Goal: Browse casually: Explore the website without a specific task or goal

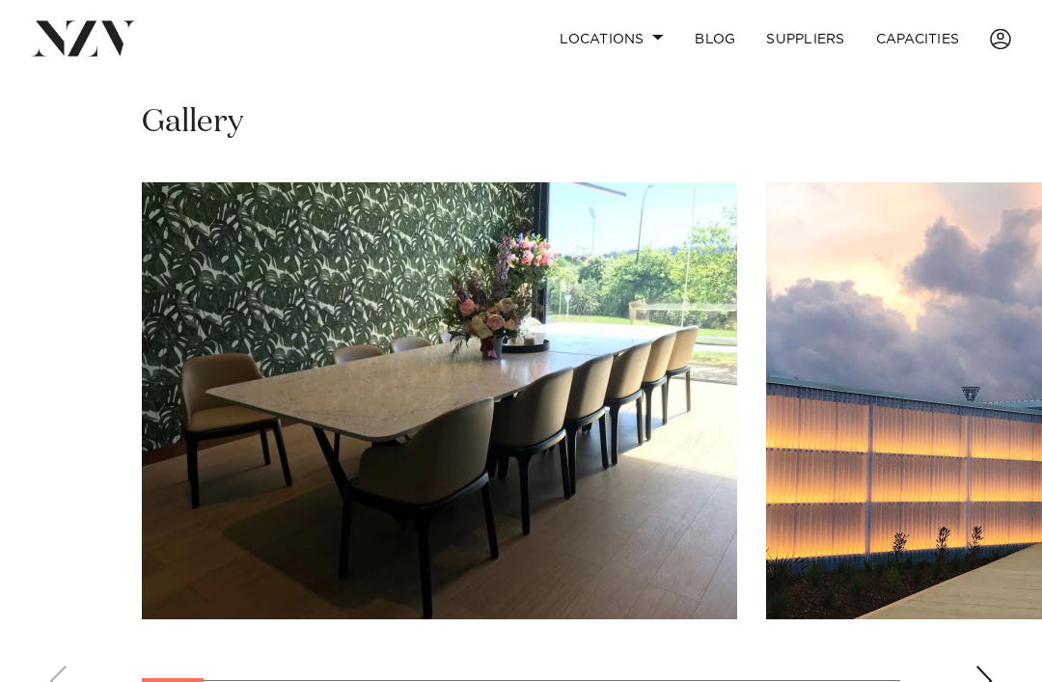
scroll to position [1489, 0]
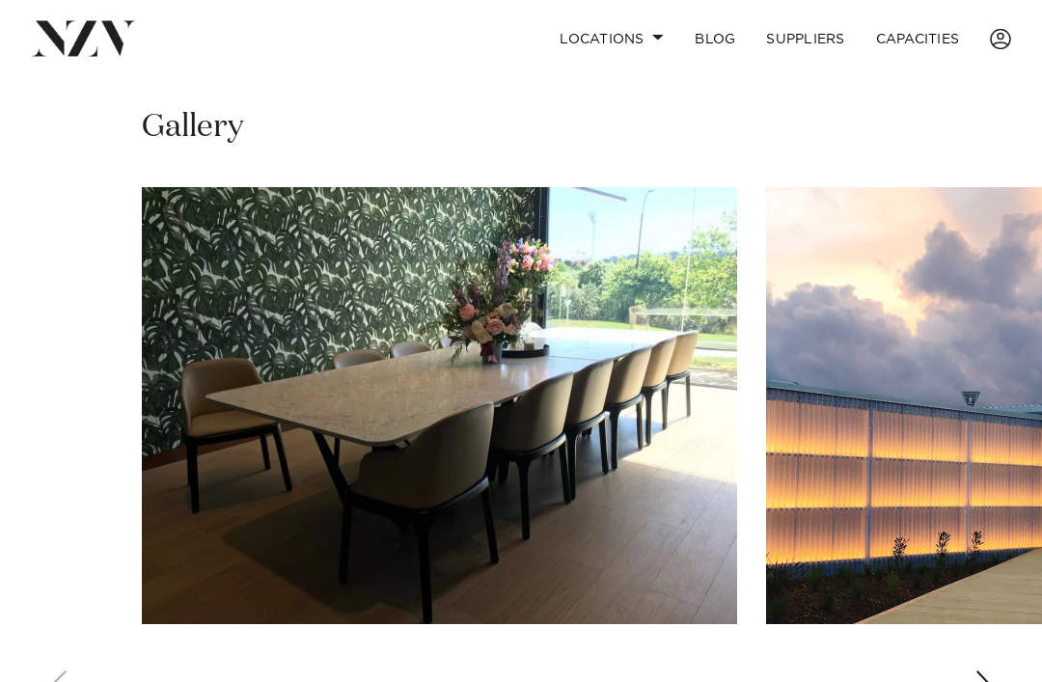
click at [975, 671] on div "Next slide" at bounding box center [983, 686] width 19 height 31
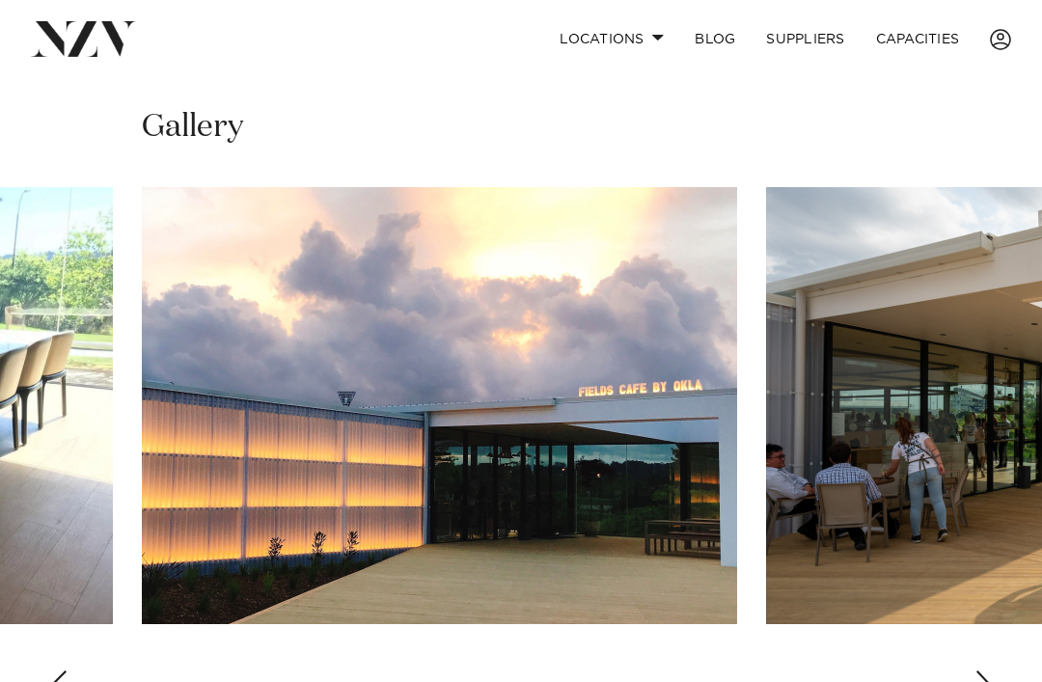
click at [987, 670] on div "Next slide" at bounding box center [983, 685] width 19 height 31
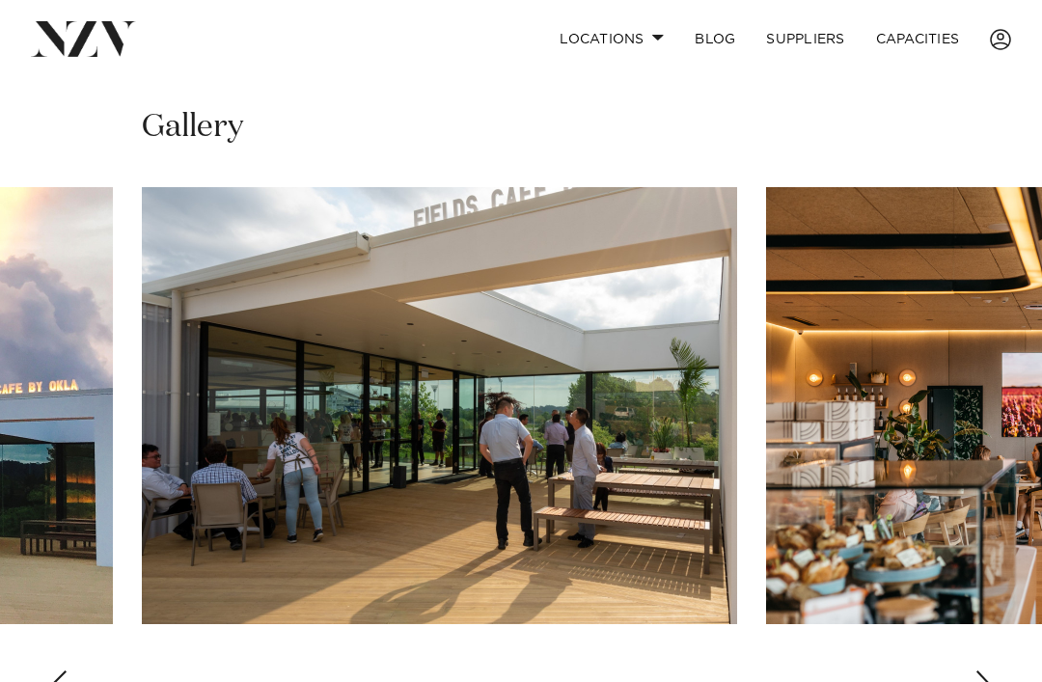
click at [979, 675] on div "Next slide" at bounding box center [983, 685] width 19 height 31
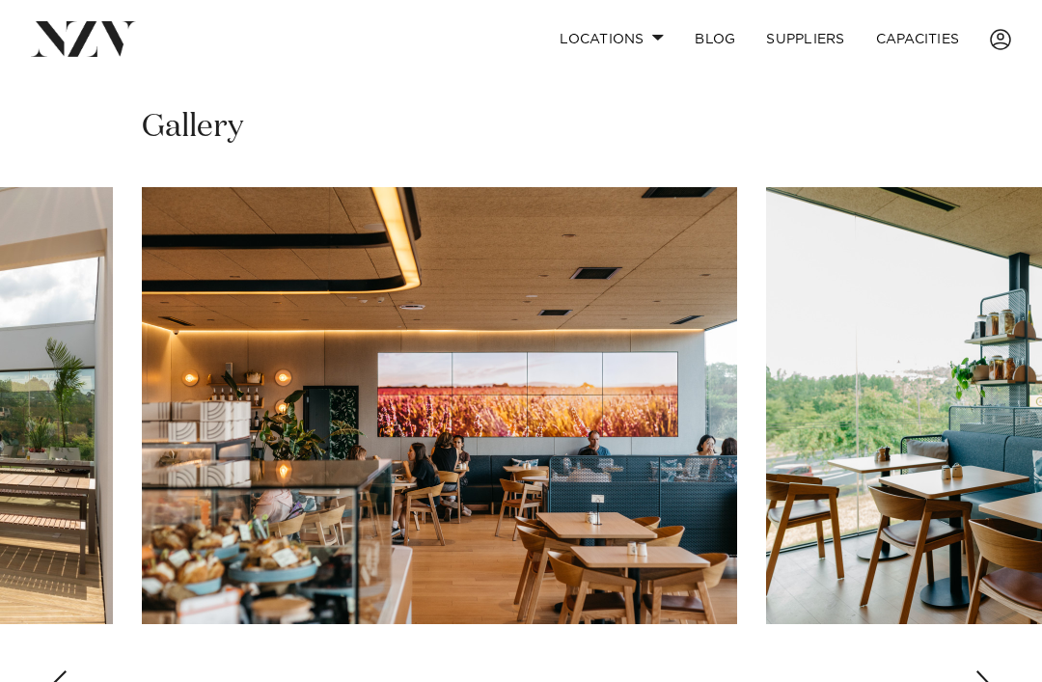
click at [973, 675] on swiper-container at bounding box center [521, 452] width 1042 height 530
click at [974, 670] on div "Next slide" at bounding box center [983, 685] width 19 height 31
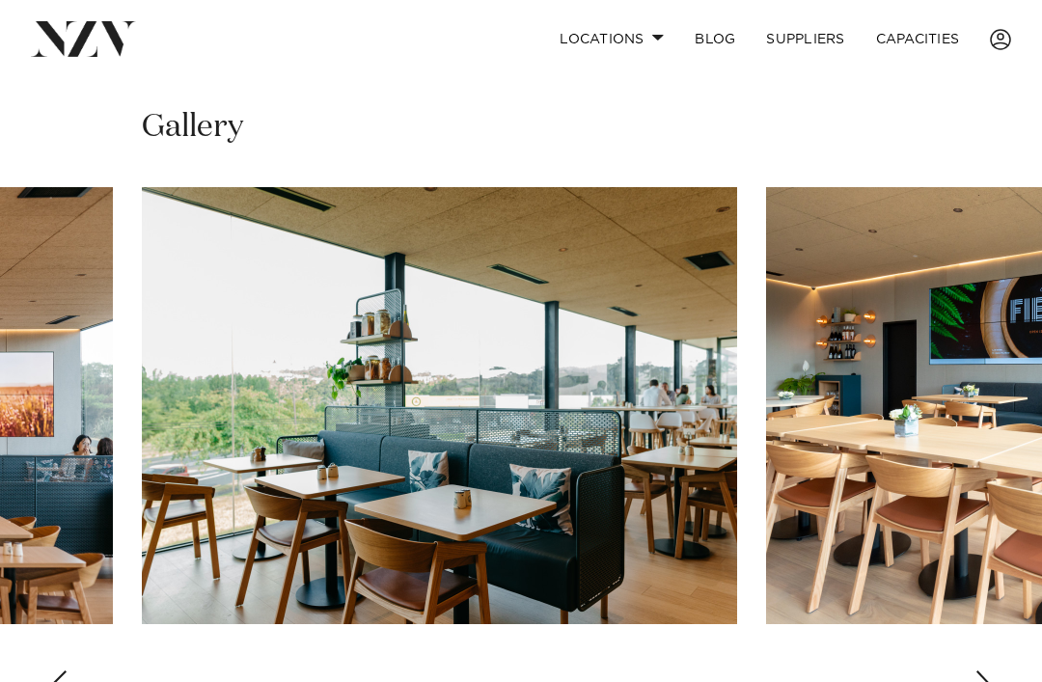
click at [983, 670] on div "Next slide" at bounding box center [983, 685] width 19 height 31
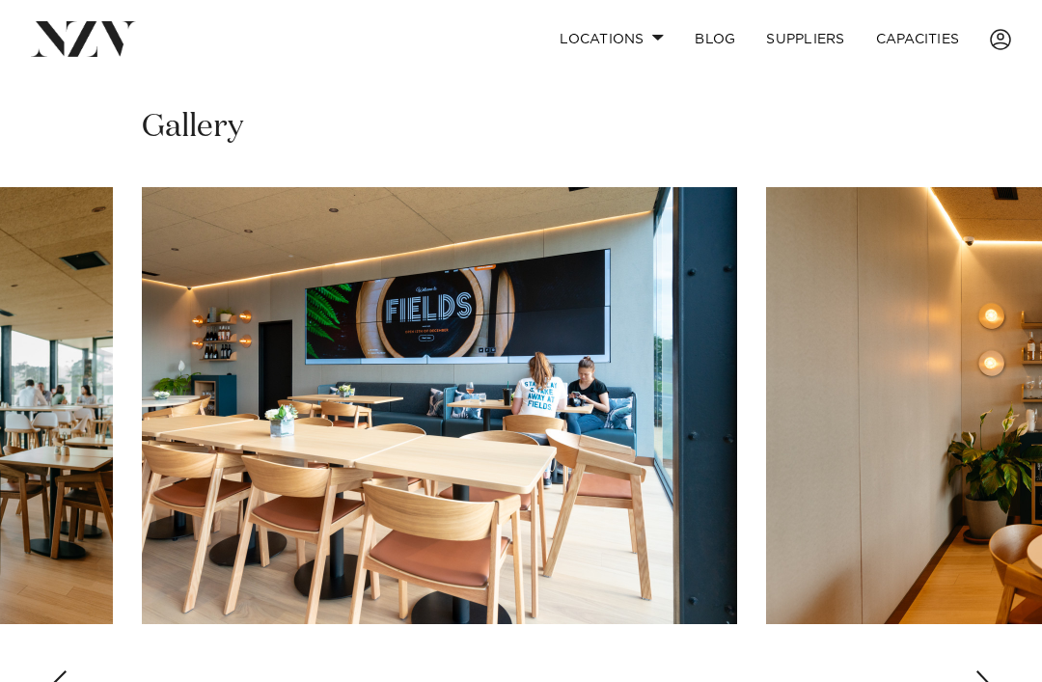
click at [979, 674] on div "Next slide" at bounding box center [983, 685] width 19 height 31
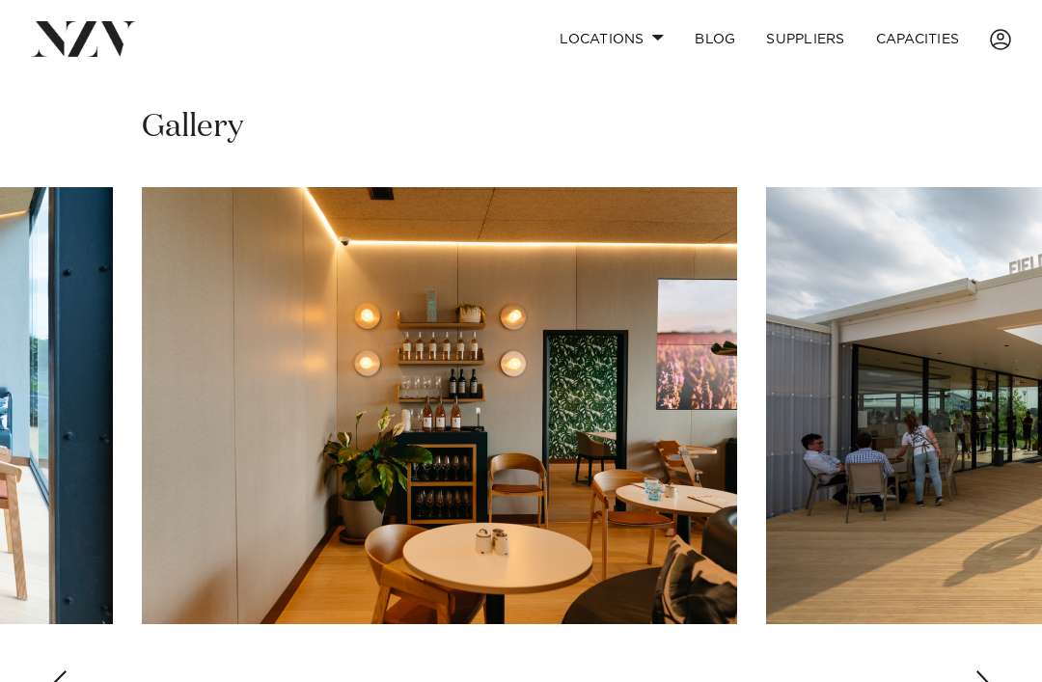
click at [973, 665] on swiper-container at bounding box center [521, 452] width 1042 height 530
click at [971, 667] on swiper-container at bounding box center [521, 452] width 1042 height 530
click at [976, 670] on div "Next slide" at bounding box center [983, 685] width 19 height 31
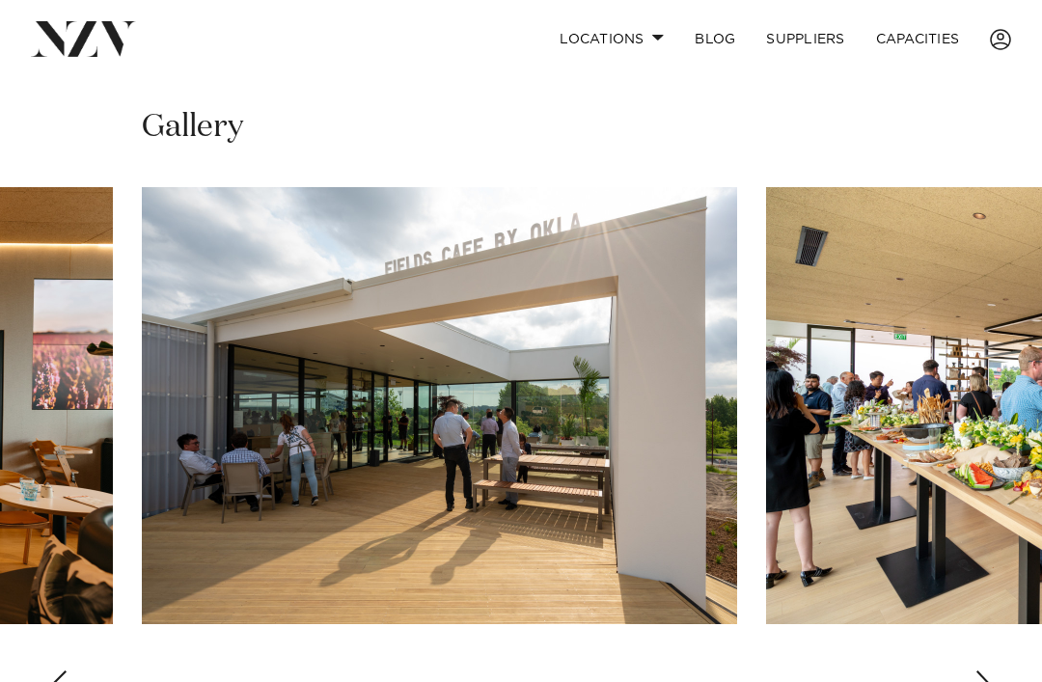
click at [990, 670] on div "Next slide" at bounding box center [983, 685] width 19 height 31
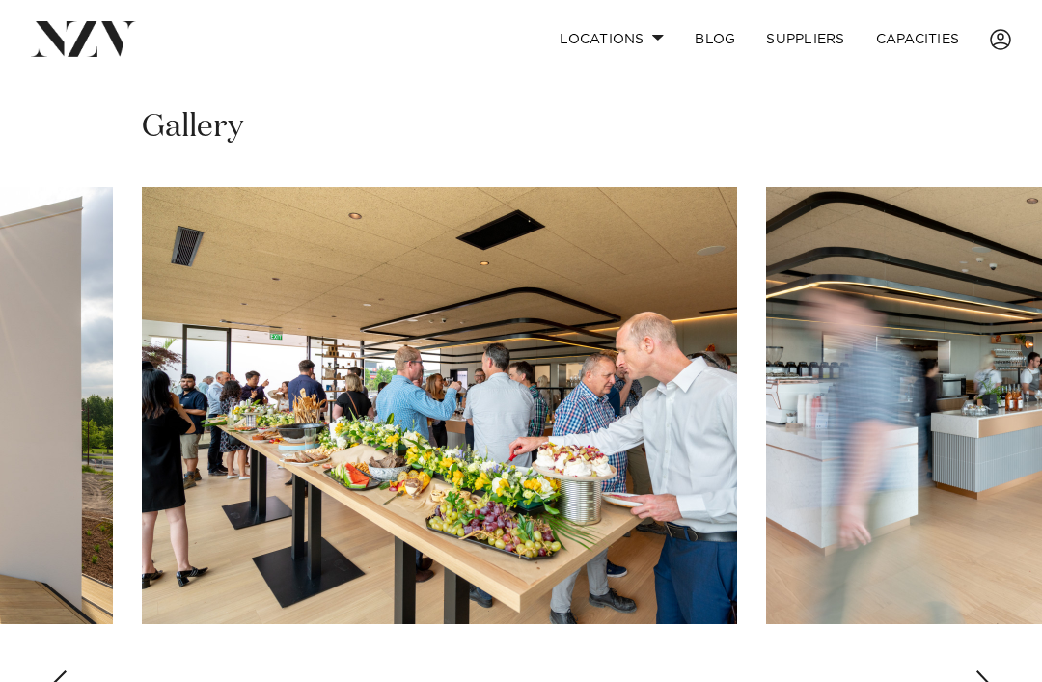
click at [992, 673] on div "Next slide" at bounding box center [983, 685] width 19 height 31
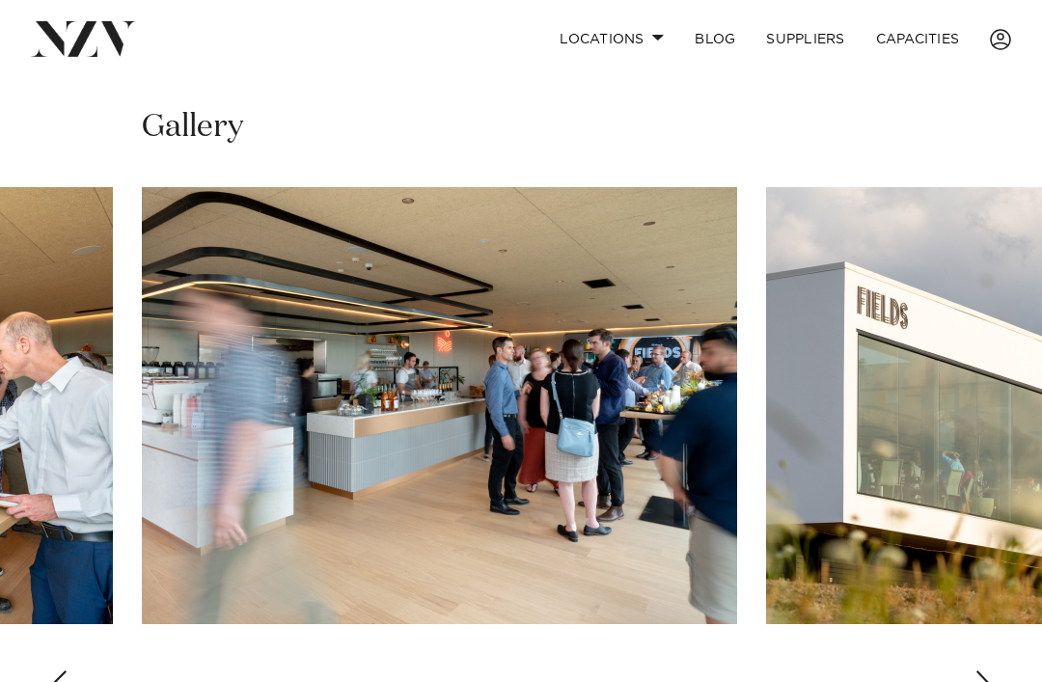
click at [994, 673] on swiper-container at bounding box center [521, 452] width 1042 height 530
click at [983, 670] on div "Next slide" at bounding box center [983, 685] width 19 height 31
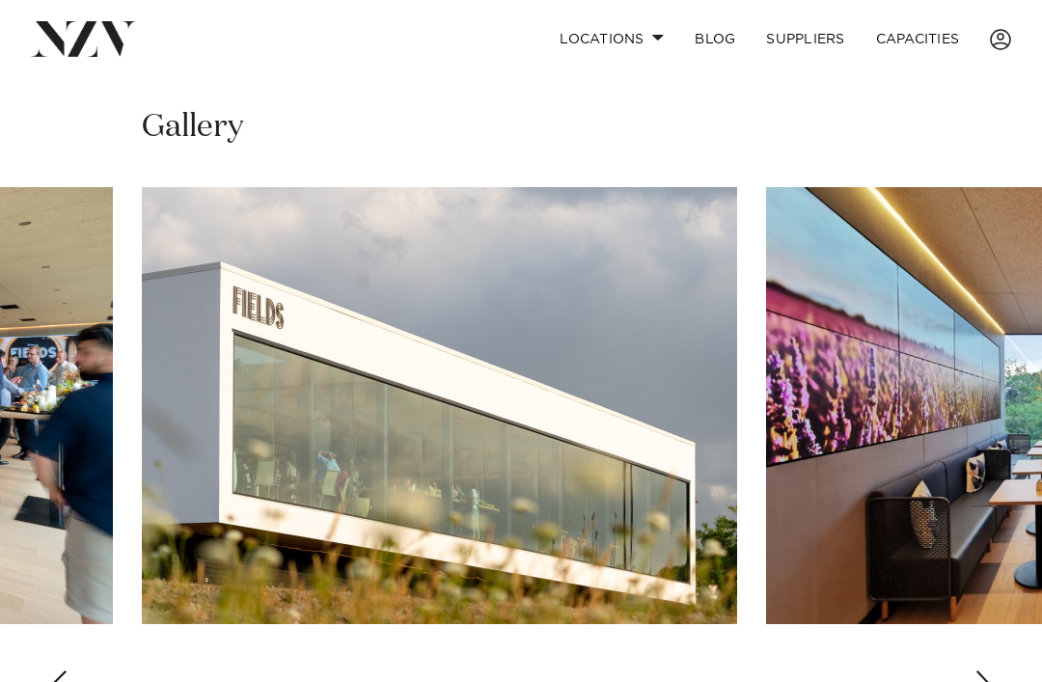
click at [70, 675] on swiper-container at bounding box center [521, 452] width 1042 height 530
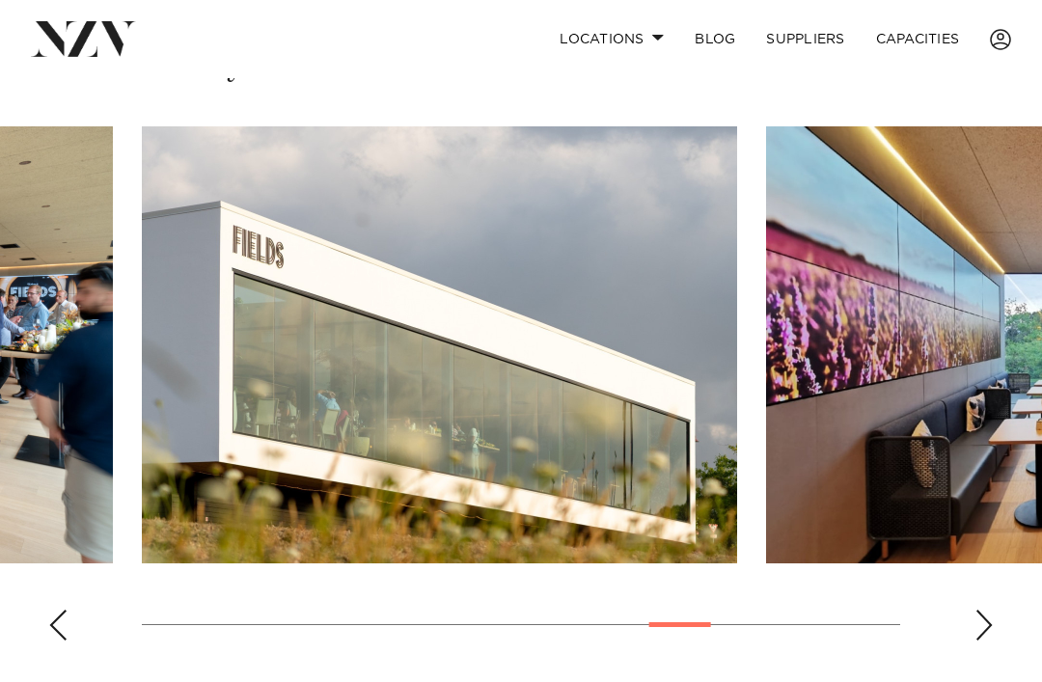
scroll to position [1552, 0]
